Goal: Navigation & Orientation: Understand site structure

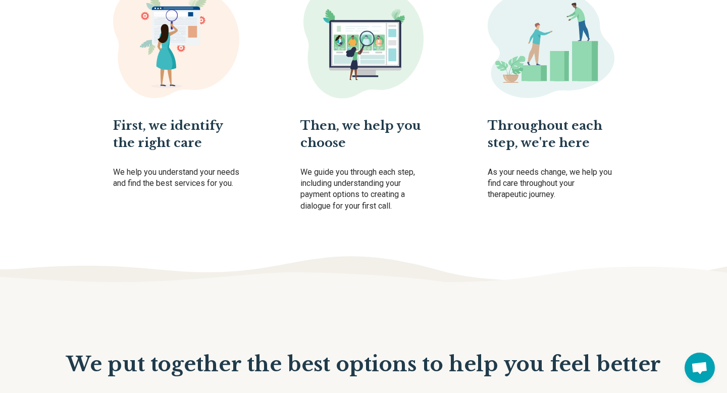
scroll to position [576, 0]
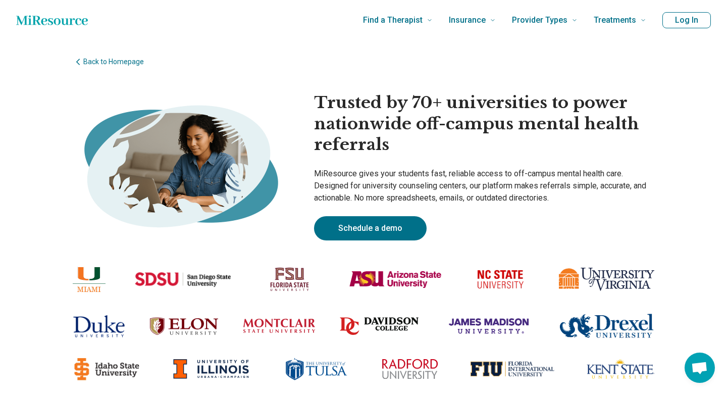
scroll to position [1356, 0]
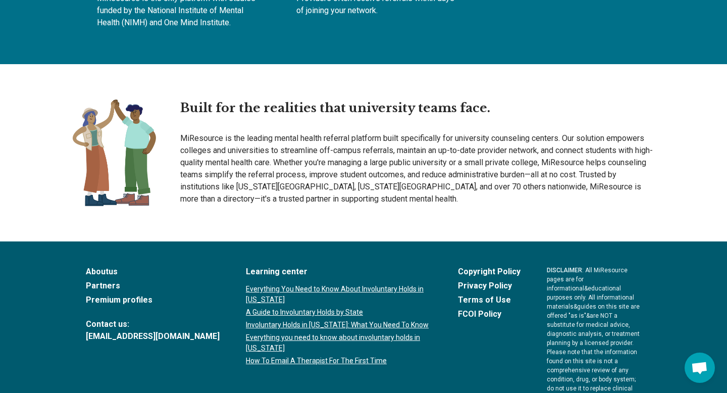
click at [103, 280] on link "Partners" at bounding box center [153, 286] width 134 height 12
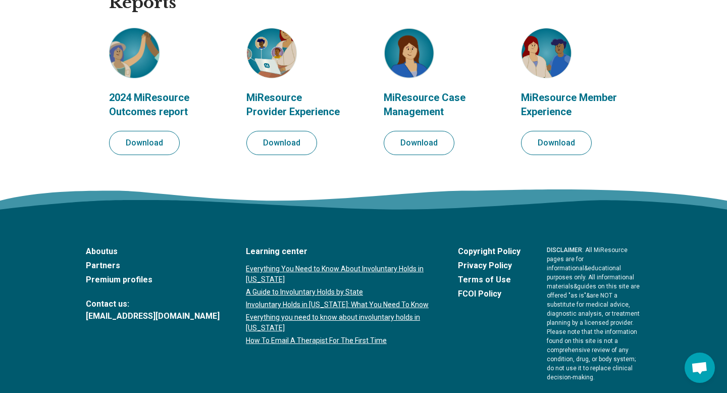
scroll to position [1225, 0]
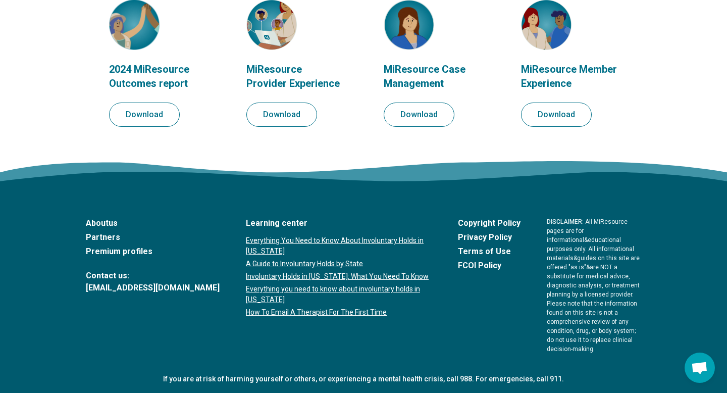
click at [129, 250] on link "Premium profiles" at bounding box center [153, 251] width 134 height 12
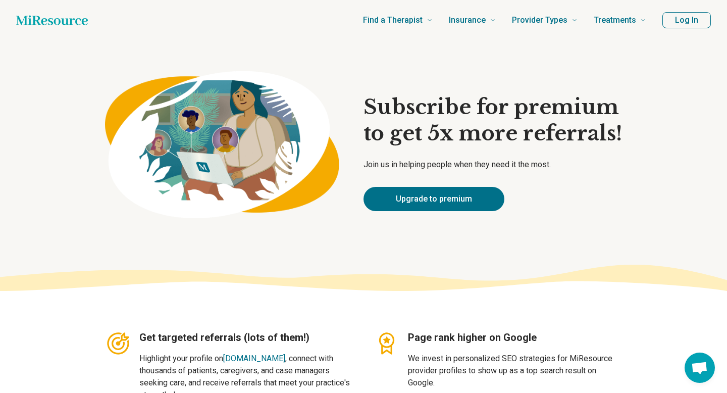
click at [54, 25] on icon "Home page" at bounding box center [52, 20] width 72 height 20
click at [54, 20] on icon "Home page" at bounding box center [52, 20] width 72 height 10
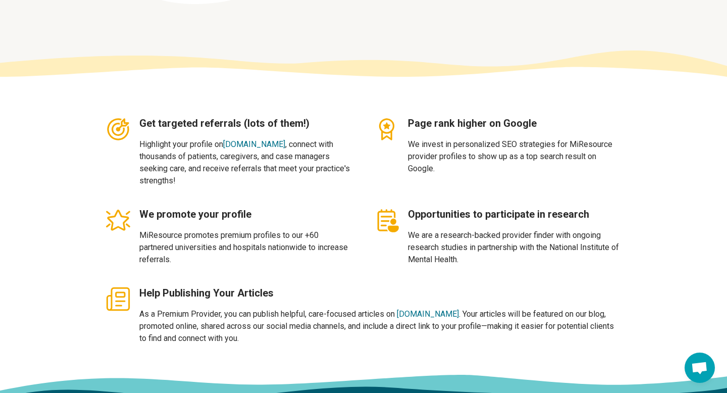
scroll to position [222, 0]
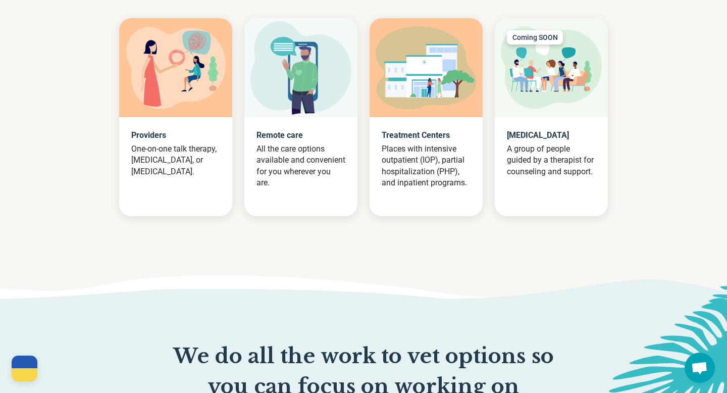
scroll to position [1076, 0]
click at [175, 99] on img at bounding box center [175, 67] width 99 height 82
click at [151, 177] on p "One-on-one talk therapy, [MEDICAL_DATA], or [MEDICAL_DATA]." at bounding box center [175, 160] width 89 height 34
click at [156, 158] on p "One-on-one talk therapy, [MEDICAL_DATA], or [MEDICAL_DATA]." at bounding box center [175, 160] width 89 height 34
